Goal: Entertainment & Leisure: Consume media (video, audio)

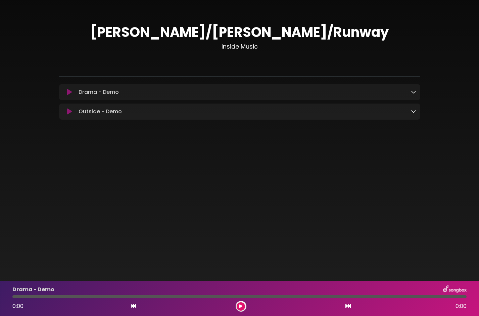
click at [455, 291] on img at bounding box center [454, 289] width 23 height 9
click at [237, 308] on button at bounding box center [240, 307] width 8 height 8
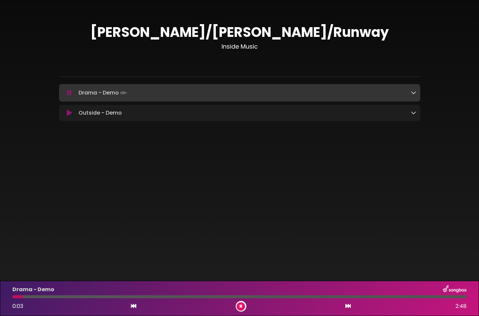
click at [413, 90] on link at bounding box center [413, 93] width 5 height 8
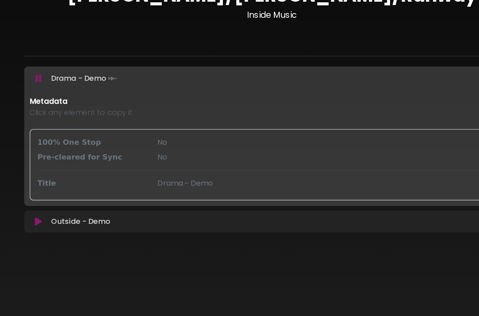
click at [127, 119] on p "Click any element to copy it" at bounding box center [239, 118] width 353 height 8
click at [133, 145] on div "100% One Stop No Pre-cleared for Sync No Title Drama - Demo" at bounding box center [239, 156] width 353 height 52
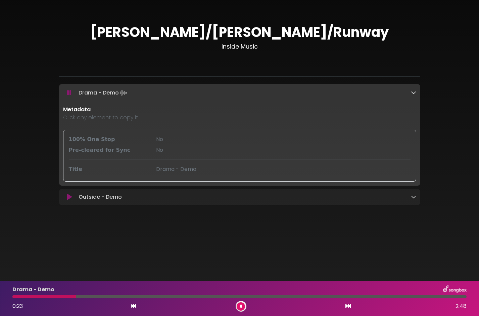
click at [413, 94] on icon at bounding box center [413, 92] width 5 height 5
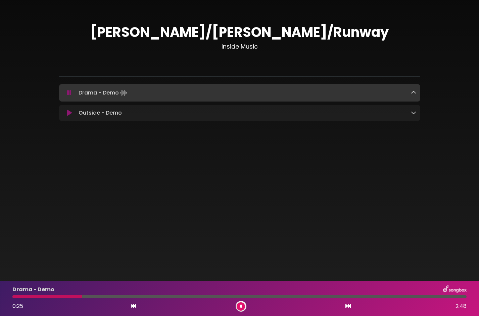
click at [415, 115] on icon at bounding box center [413, 112] width 5 height 5
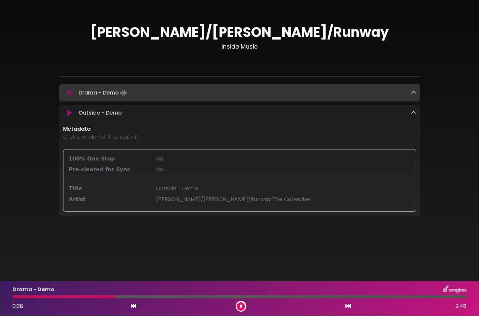
click at [414, 116] on link at bounding box center [413, 113] width 5 height 8
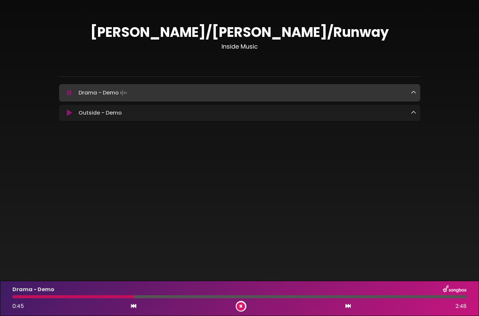
click at [68, 114] on icon at bounding box center [69, 113] width 5 height 7
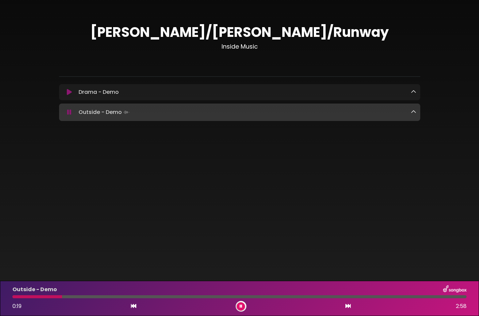
click at [414, 92] on icon at bounding box center [413, 91] width 5 height 5
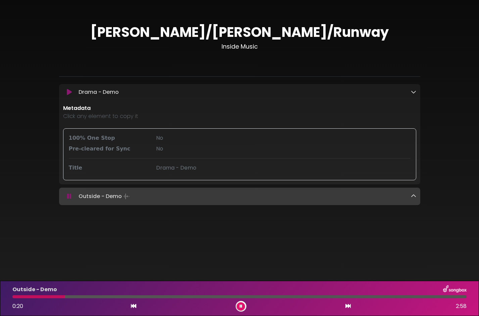
click at [413, 92] on icon at bounding box center [413, 91] width 5 height 5
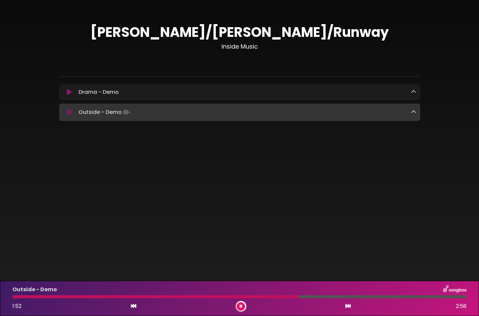
click at [242, 307] on button at bounding box center [240, 307] width 8 height 8
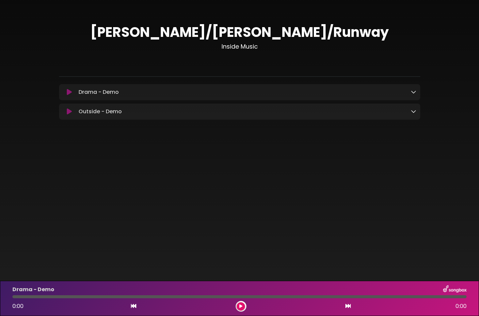
click at [414, 91] on icon at bounding box center [413, 91] width 5 height 5
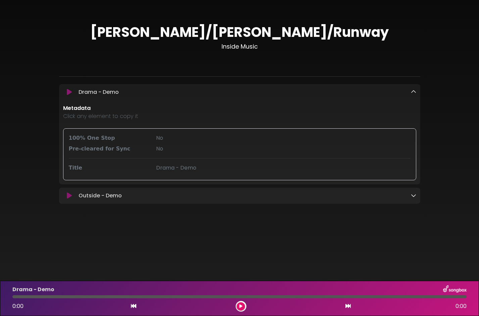
click at [415, 92] on icon at bounding box center [413, 91] width 5 height 5
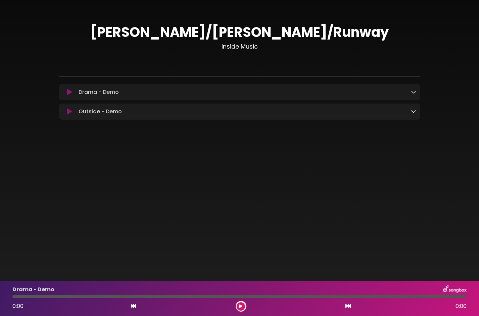
click at [69, 95] on icon at bounding box center [69, 92] width 5 height 7
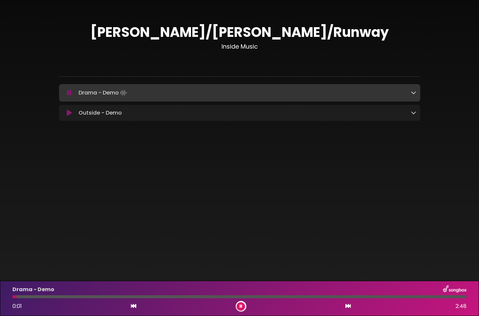
click at [54, 298] on div "Drama - Demo 0:01 2:48" at bounding box center [239, 298] width 462 height 26
click at [59, 296] on div at bounding box center [239, 296] width 454 height 3
click at [100, 296] on div at bounding box center [239, 296] width 454 height 3
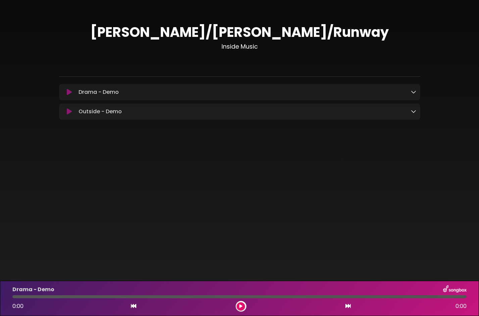
click at [69, 92] on icon at bounding box center [69, 92] width 5 height 7
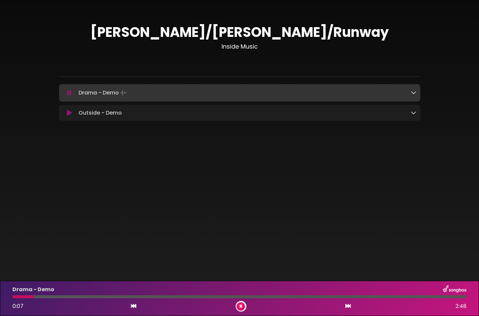
click at [239, 308] on button at bounding box center [240, 307] width 8 height 8
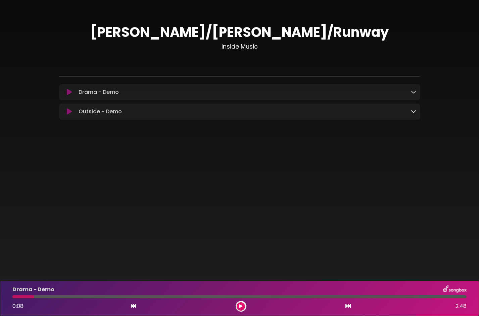
click at [416, 96] on link at bounding box center [413, 92] width 5 height 8
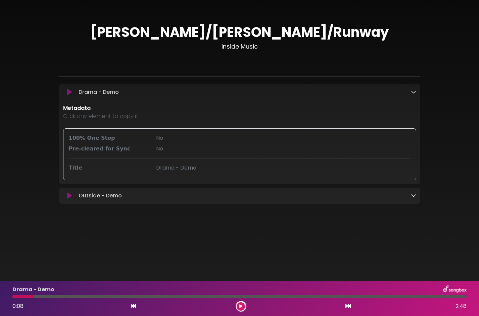
click at [415, 94] on icon at bounding box center [413, 91] width 5 height 5
